Goal: Task Accomplishment & Management: Use online tool/utility

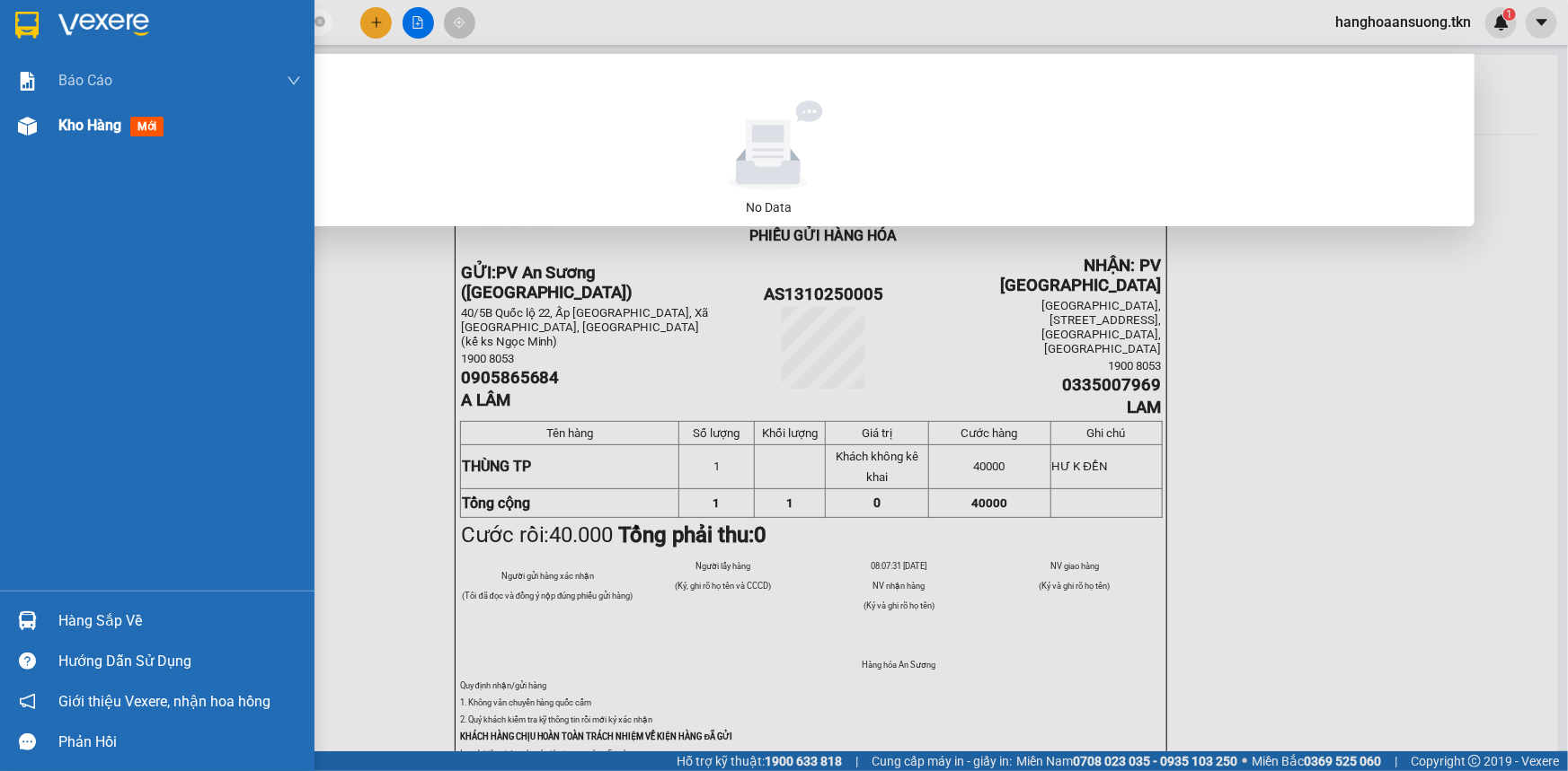
click at [43, 128] on div "Kho hàng mới" at bounding box center [157, 125] width 314 height 45
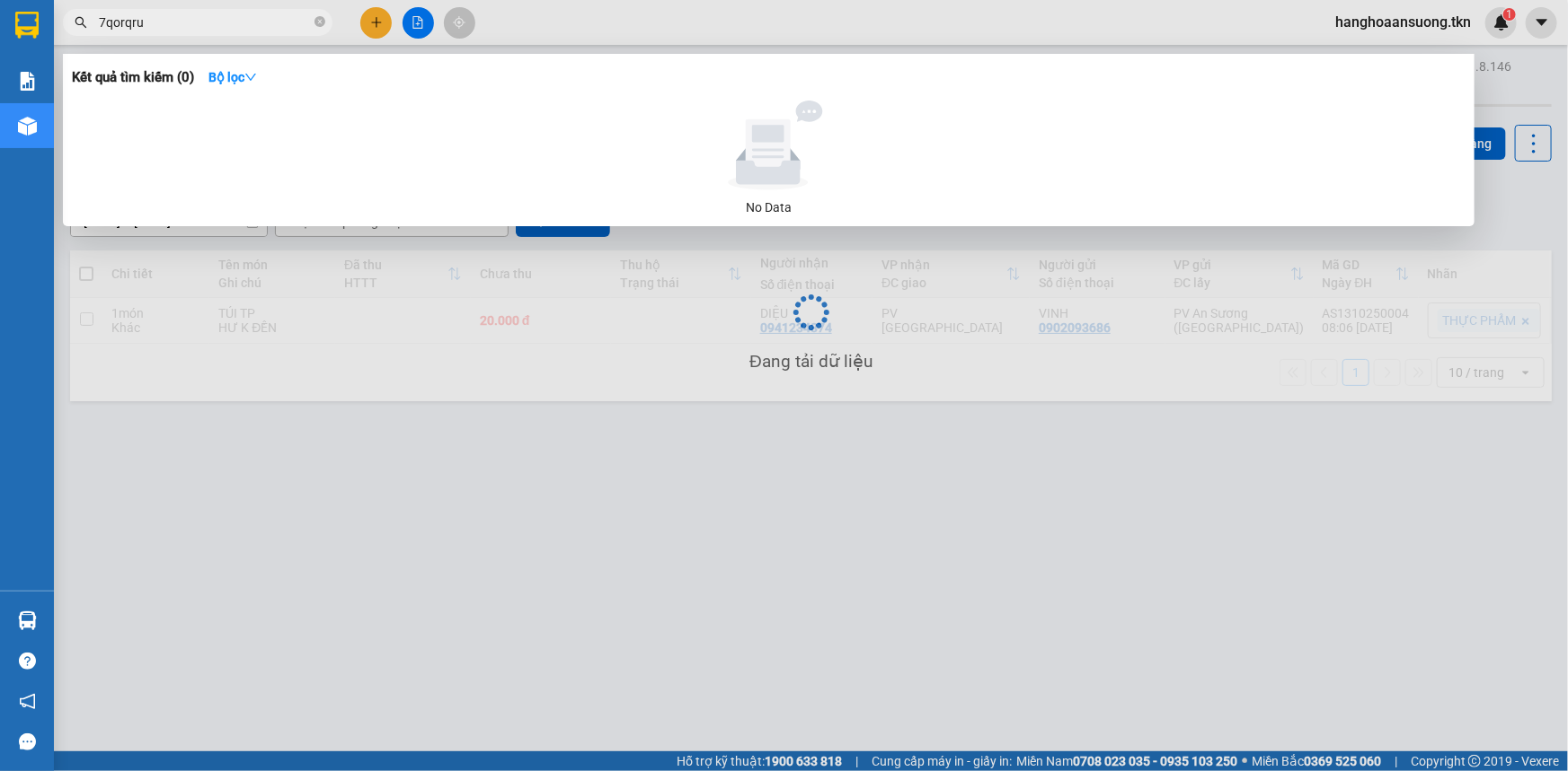
click at [569, 558] on div at bounding box center [784, 386] width 1568 height 771
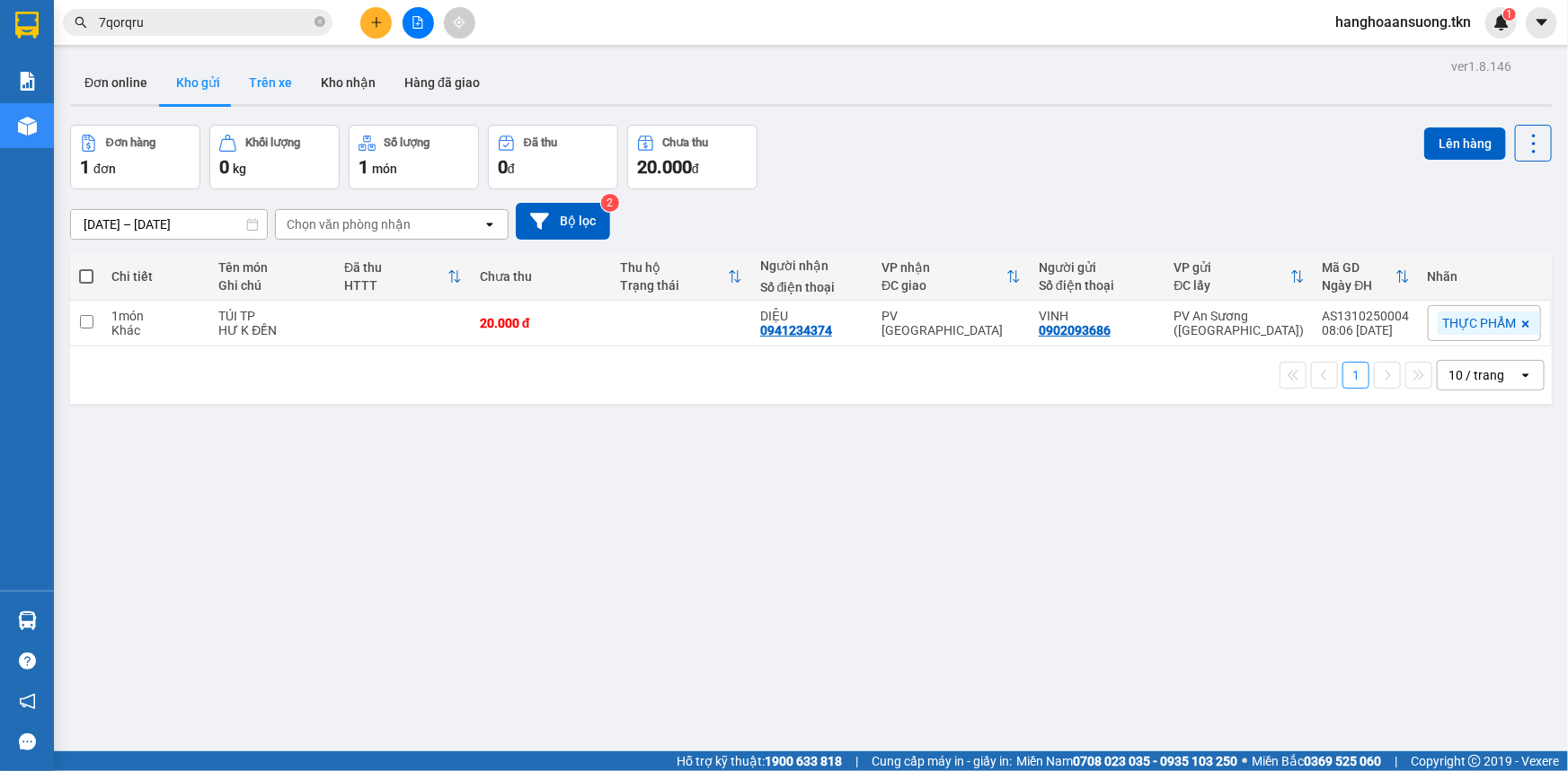
click at [238, 80] on button "Trên xe" at bounding box center [270, 82] width 72 height 43
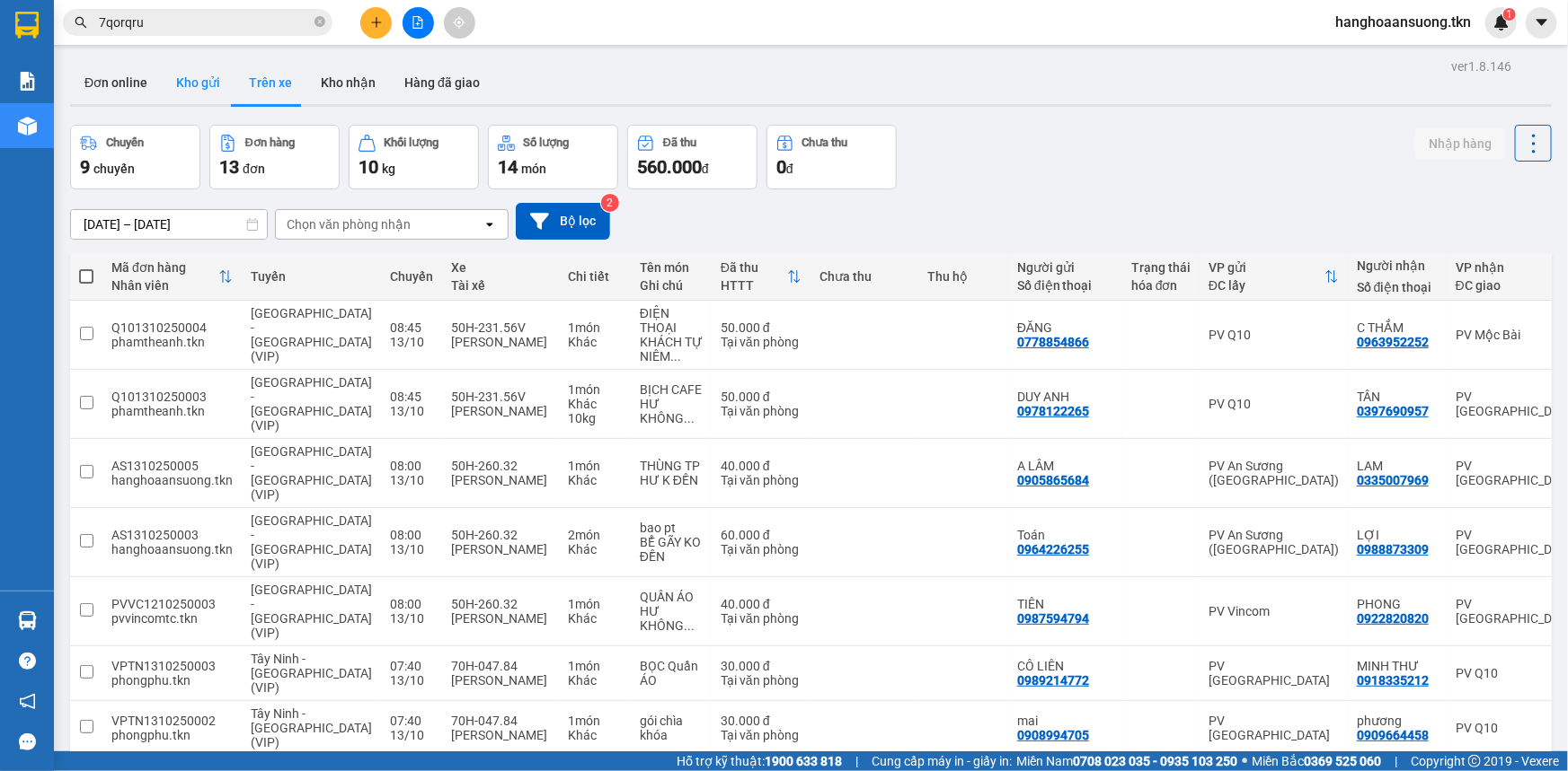
click at [199, 91] on button "Kho gửi" at bounding box center [198, 82] width 72 height 43
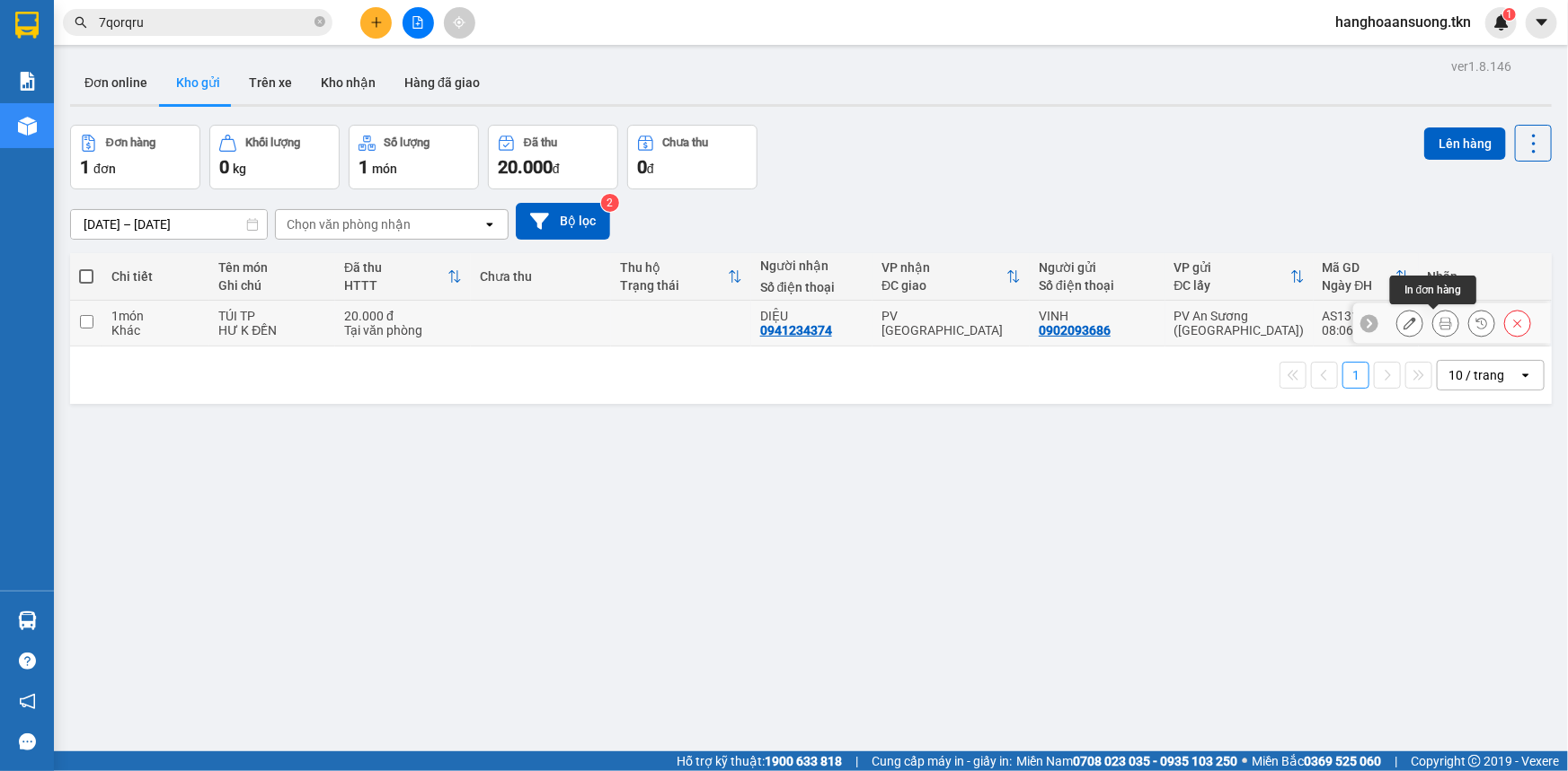
click at [1440, 321] on icon at bounding box center [1446, 323] width 13 height 13
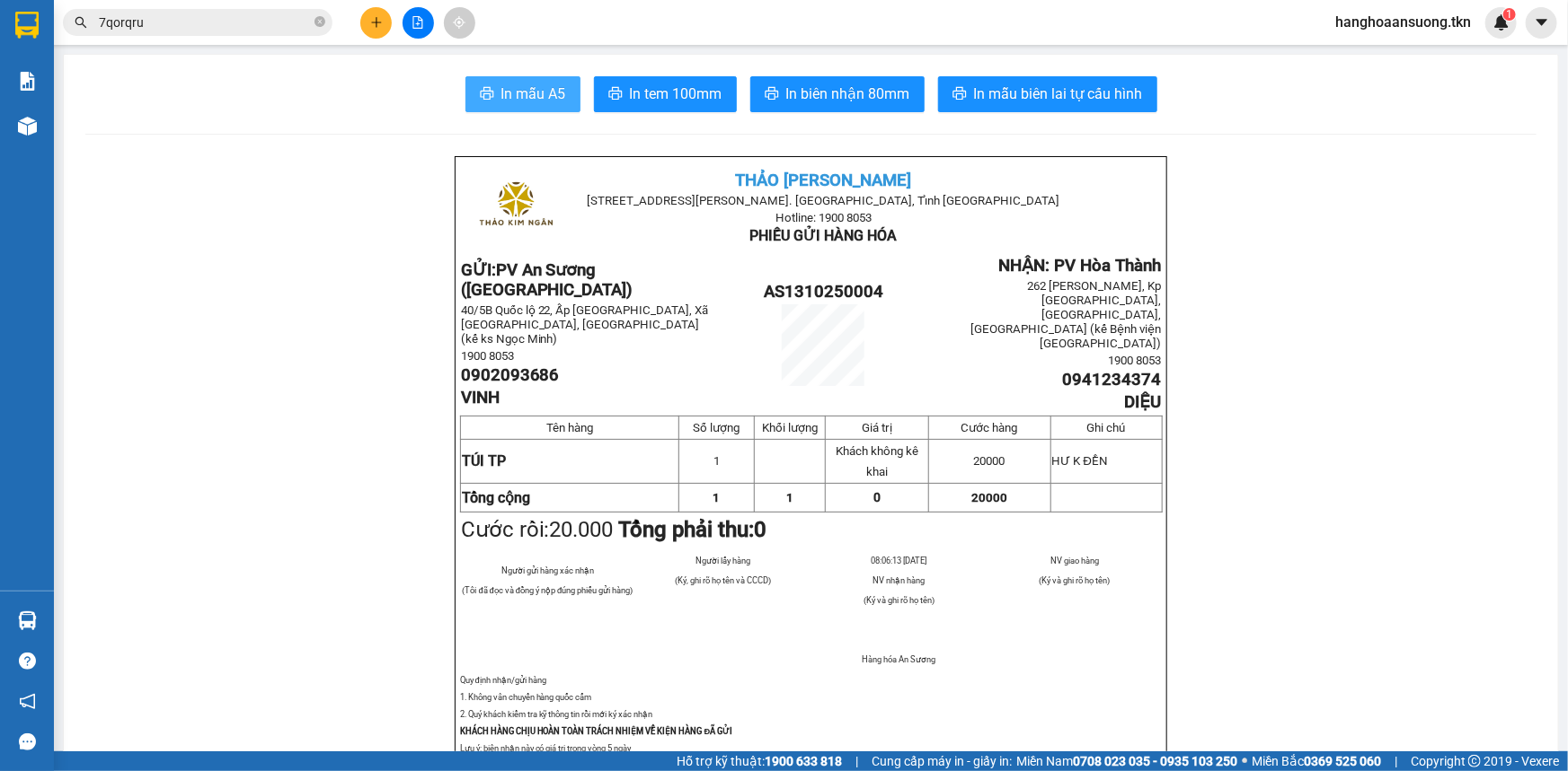
click at [548, 81] on button "In mẫu A5" at bounding box center [523, 93] width 115 height 36
